Goal: Find specific page/section: Find specific page/section

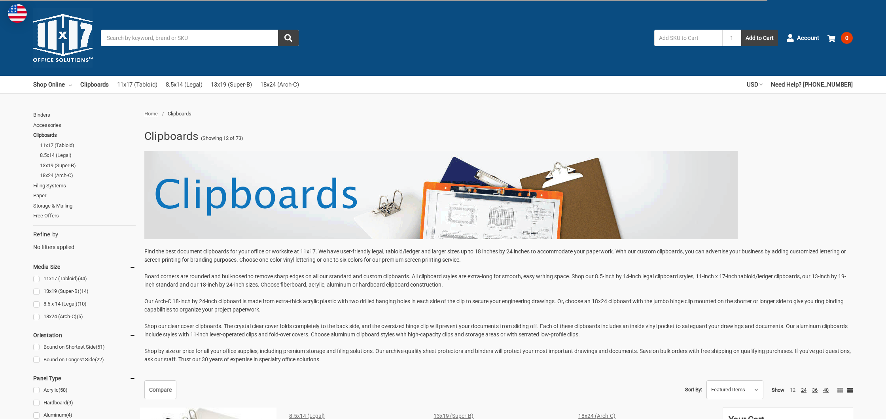
scroll to position [231, 0]
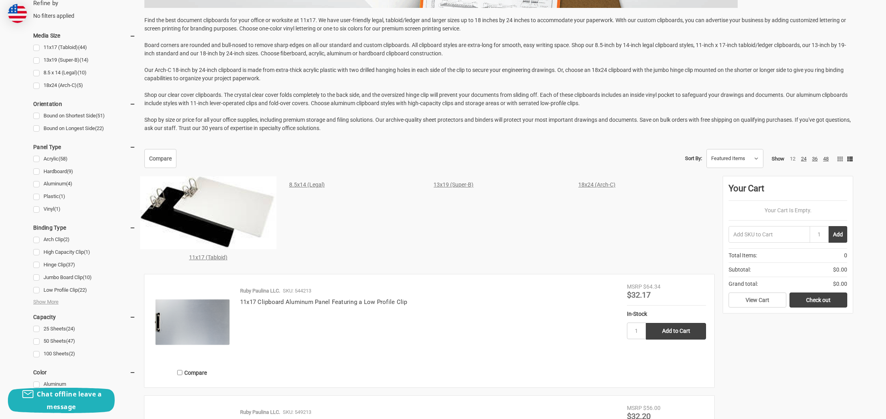
click at [304, 182] on link "8.5x14 (Legal)" at bounding box center [307, 185] width 36 height 6
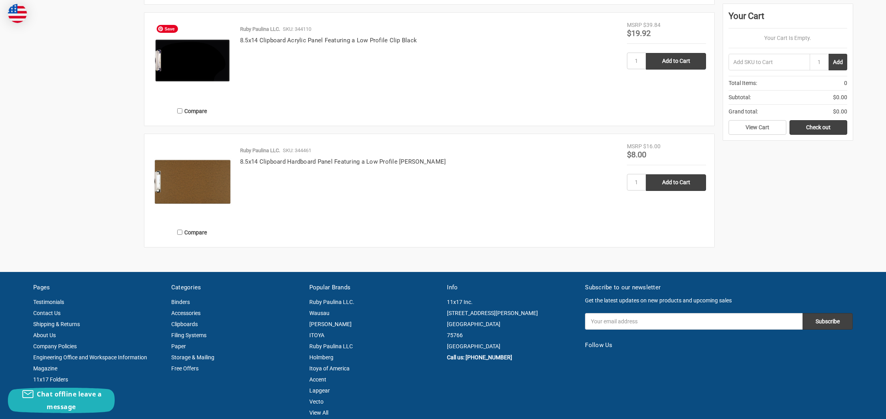
scroll to position [1143, 0]
